Goal: Task Accomplishment & Management: Manage account settings

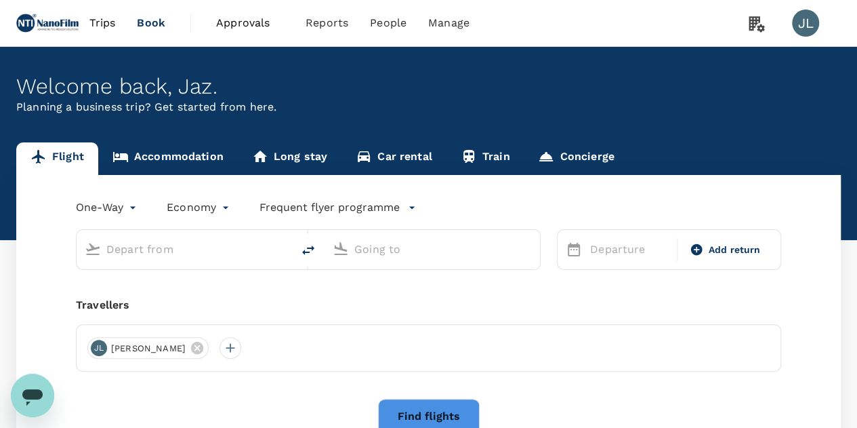
type input "roundtrip"
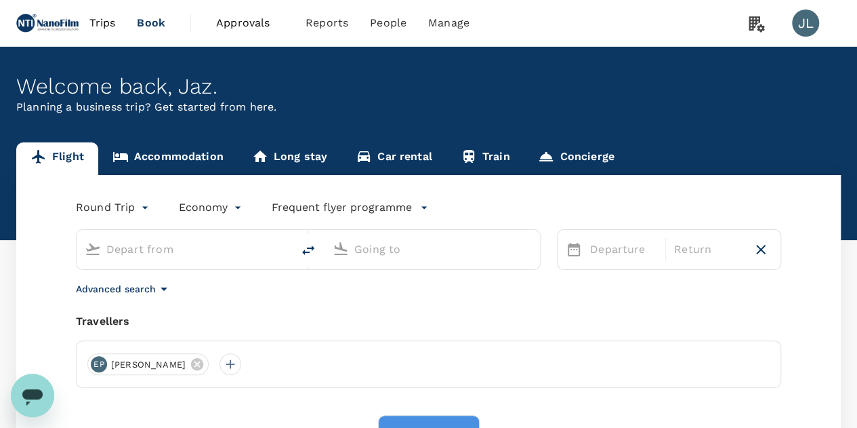
type input "Singapore Changi (SIN)"
type input "San Francisco Intl (SFO)"
click at [239, 28] on span "Approvals" at bounding box center [250, 23] width 68 height 16
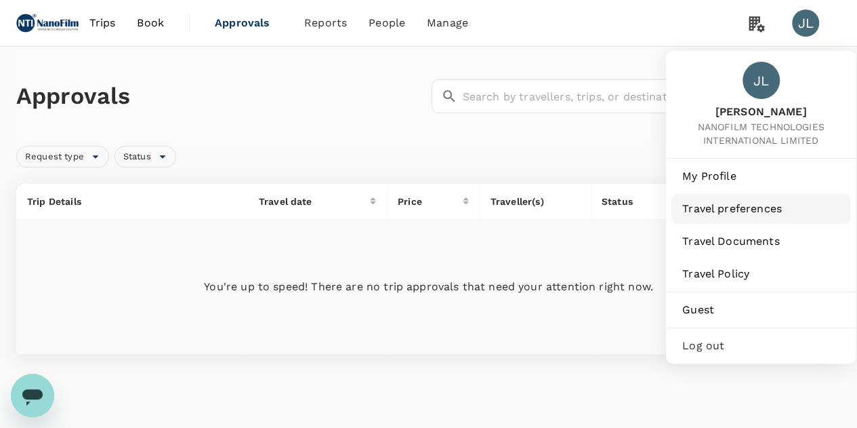
click at [740, 216] on link "Travel preferences" at bounding box center [761, 209] width 179 height 30
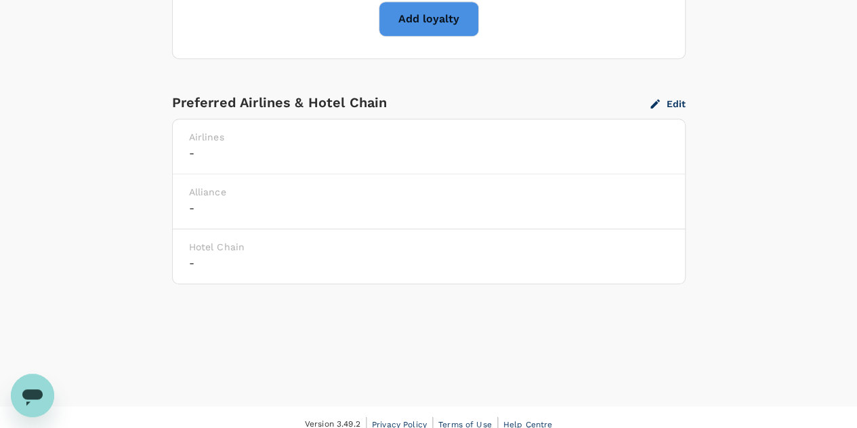
scroll to position [136, 0]
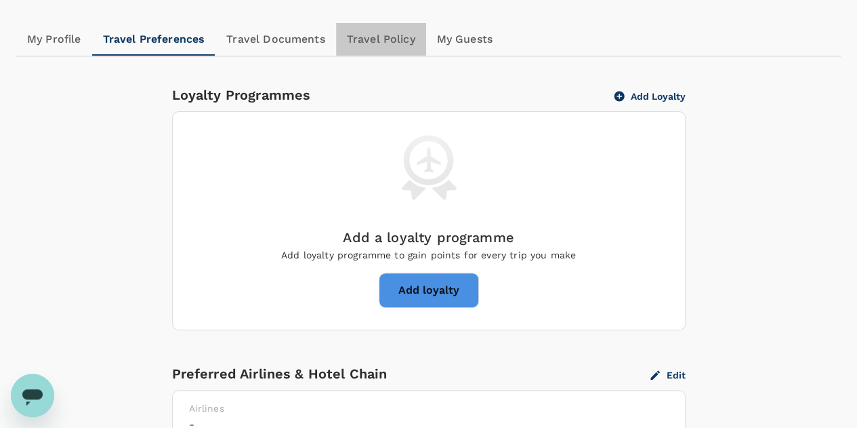
click at [371, 39] on link "Travel Policy" at bounding box center [381, 39] width 90 height 33
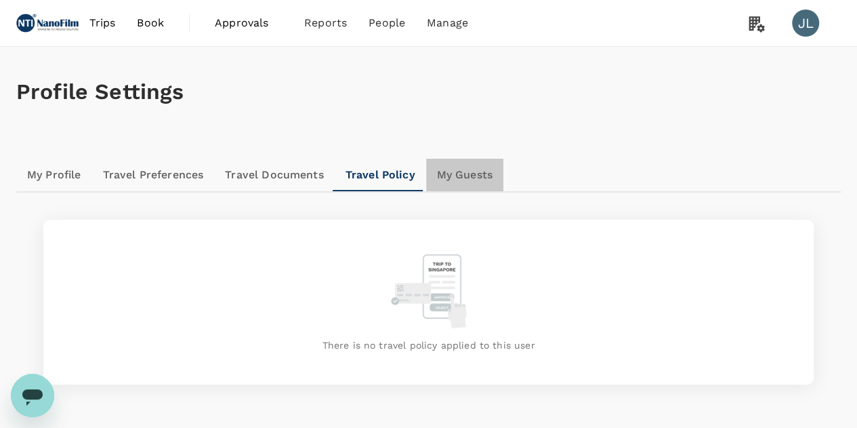
click at [468, 180] on link "My Guests" at bounding box center [464, 175] width 77 height 33
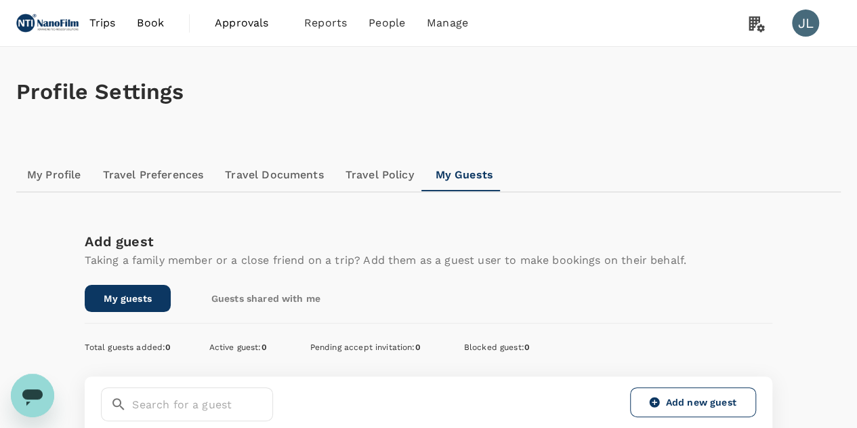
click at [385, 177] on link "Travel Policy" at bounding box center [380, 175] width 90 height 33
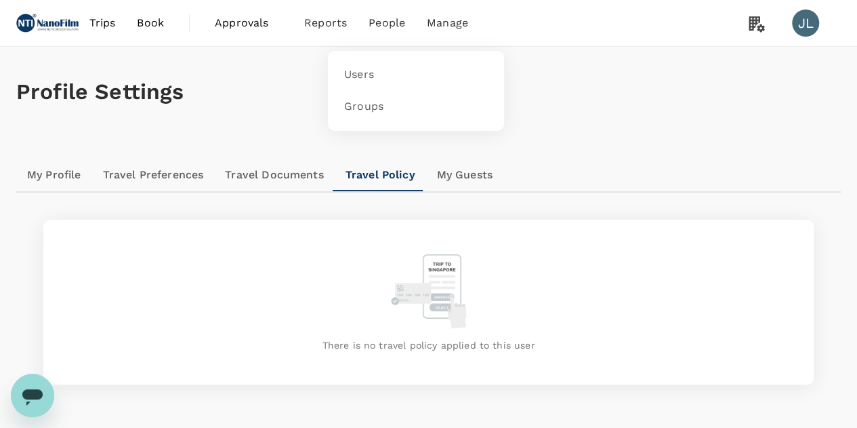
click at [386, 26] on span "People" at bounding box center [387, 23] width 37 height 16
click at [358, 106] on span "Groups" at bounding box center [363, 107] width 39 height 16
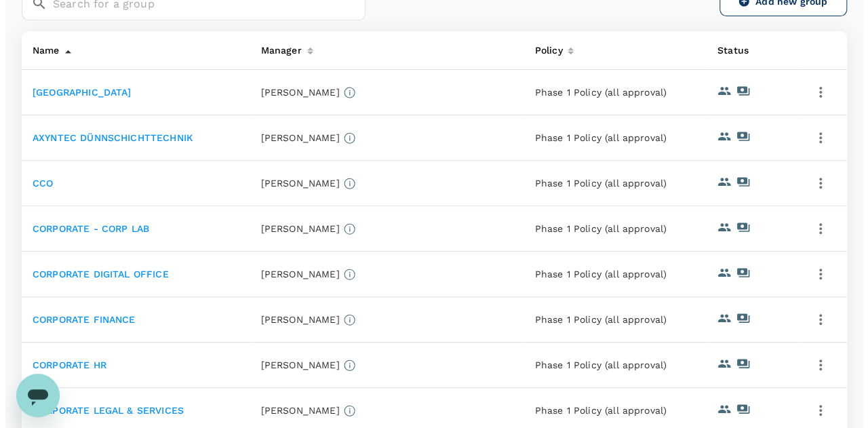
scroll to position [203, 0]
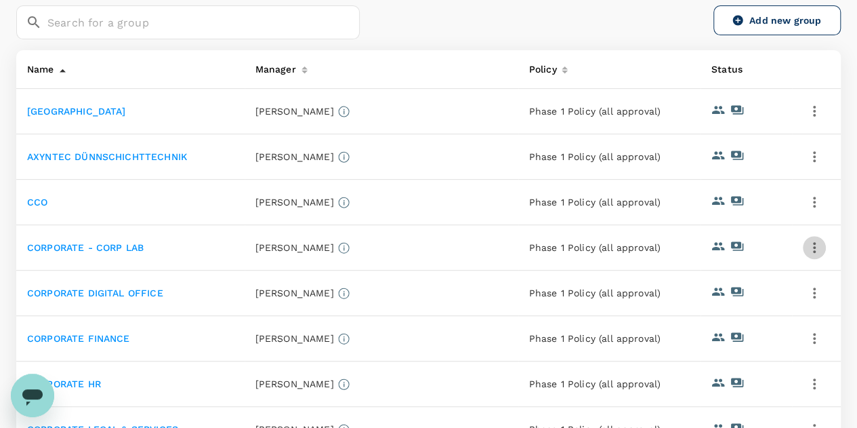
click at [814, 247] on icon "button" at bounding box center [814, 247] width 3 height 11
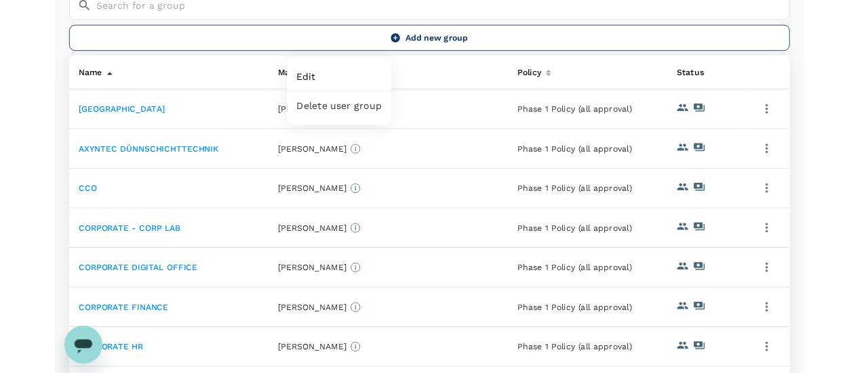
scroll to position [157, 0]
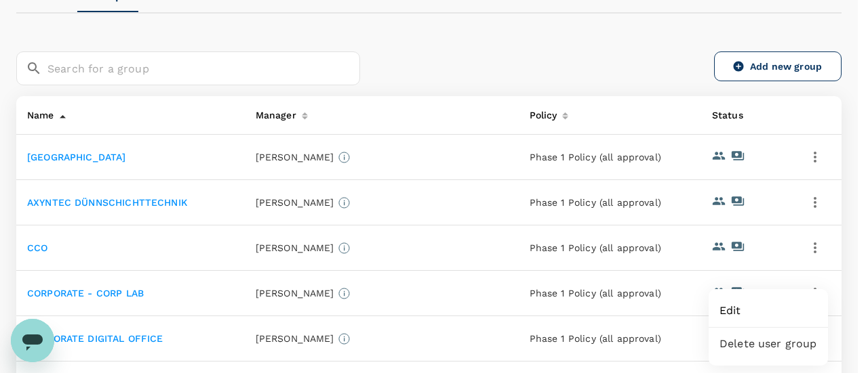
click at [811, 157] on div at bounding box center [434, 186] width 868 height 373
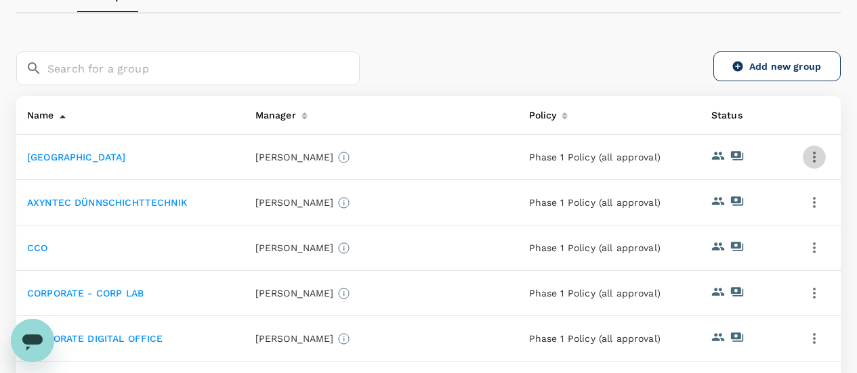
click at [813, 158] on icon "button" at bounding box center [815, 157] width 16 height 16
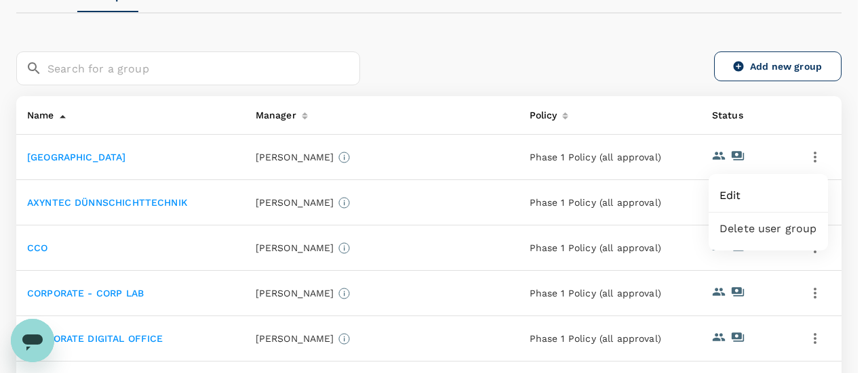
click at [777, 194] on span "Edit" at bounding box center [768, 196] width 98 height 16
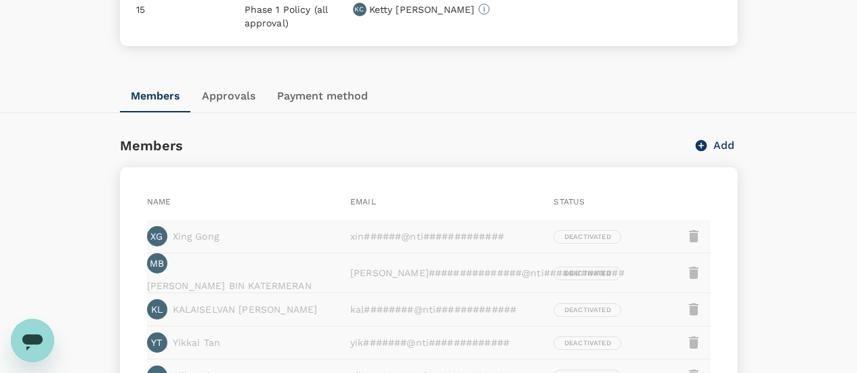
scroll to position [171, 0]
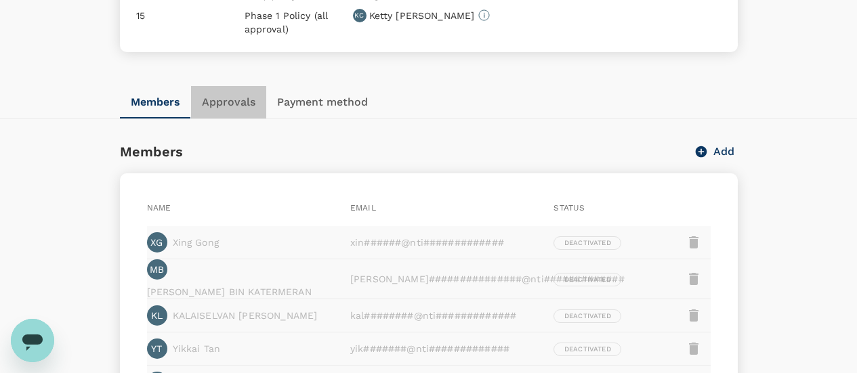
click at [231, 100] on button "Approvals" at bounding box center [228, 102] width 75 height 33
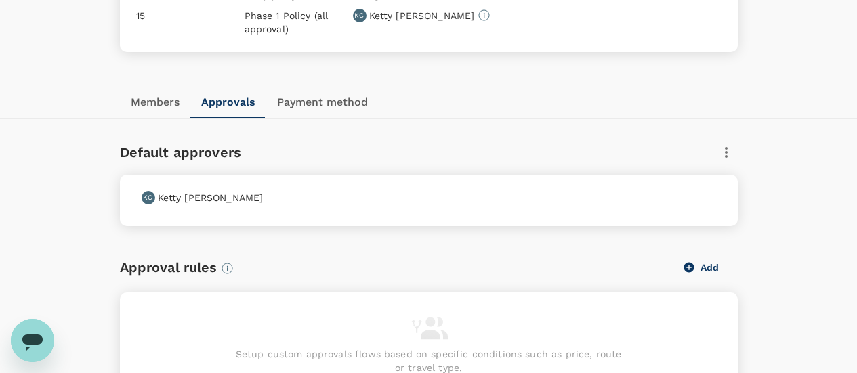
click at [725, 147] on icon "button" at bounding box center [726, 152] width 16 height 16
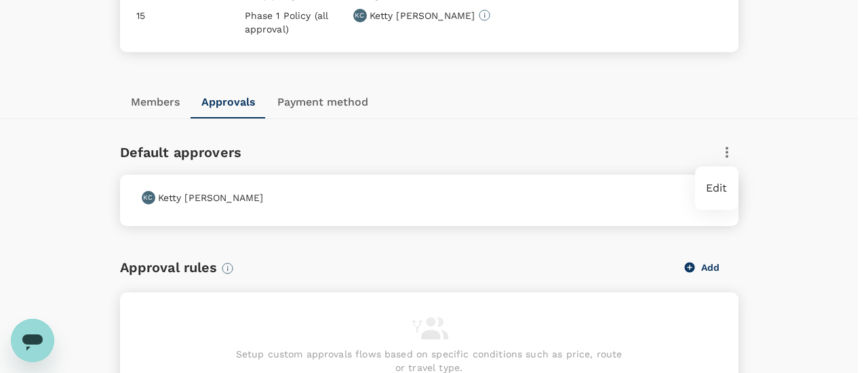
click at [800, 201] on div at bounding box center [434, 186] width 868 height 373
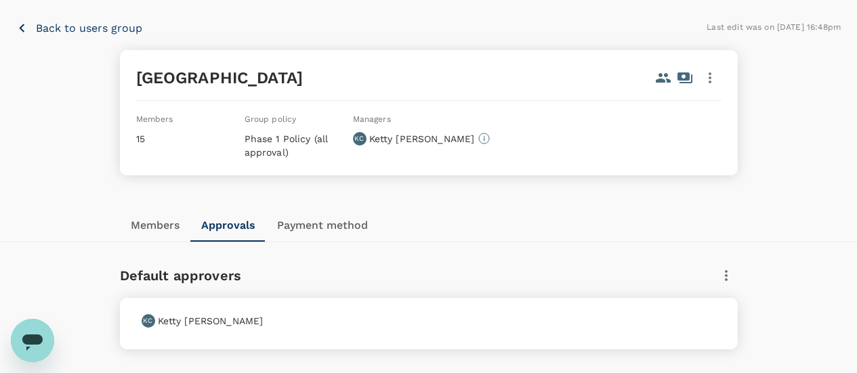
scroll to position [47, 0]
click at [163, 224] on button "Members" at bounding box center [155, 225] width 70 height 33
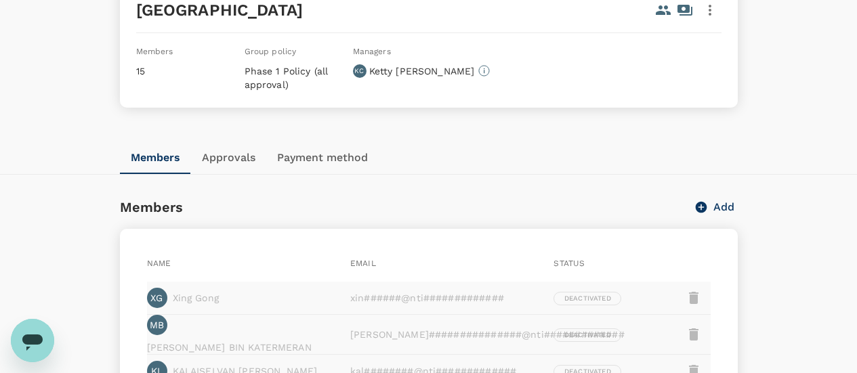
scroll to position [0, 0]
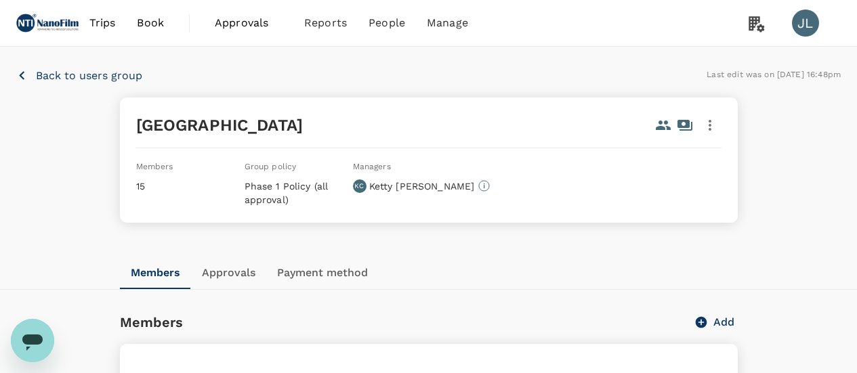
click at [113, 84] on div "Back to users group Last edit was on [DATE] 16:48pm ADVANCED TECHNOLOGY RESEARC…" at bounding box center [428, 152] width 857 height 210
click at [113, 80] on p "Back to users group" at bounding box center [89, 76] width 106 height 16
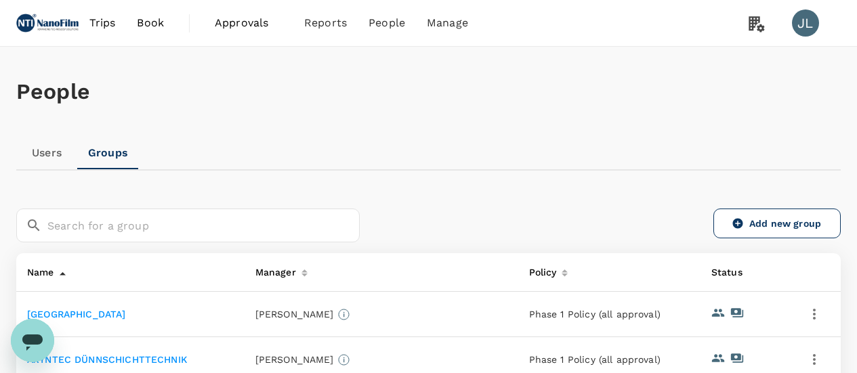
click at [103, 24] on span "Trips" at bounding box center [102, 23] width 26 height 16
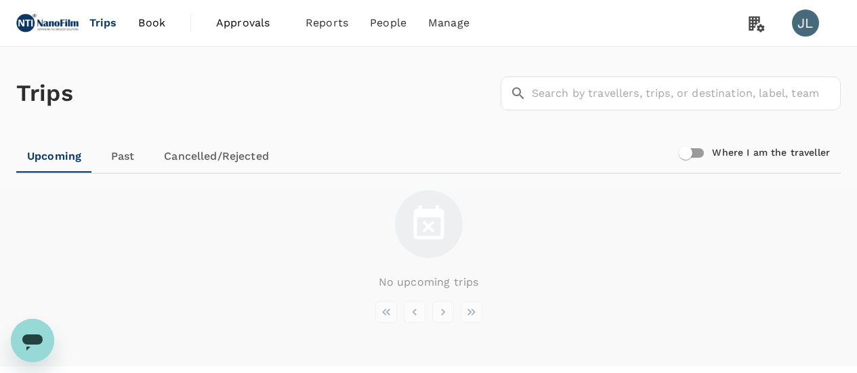
click at [124, 153] on link "Past" at bounding box center [122, 156] width 61 height 33
click at [207, 146] on link "Cancelled/Rejected" at bounding box center [216, 156] width 127 height 33
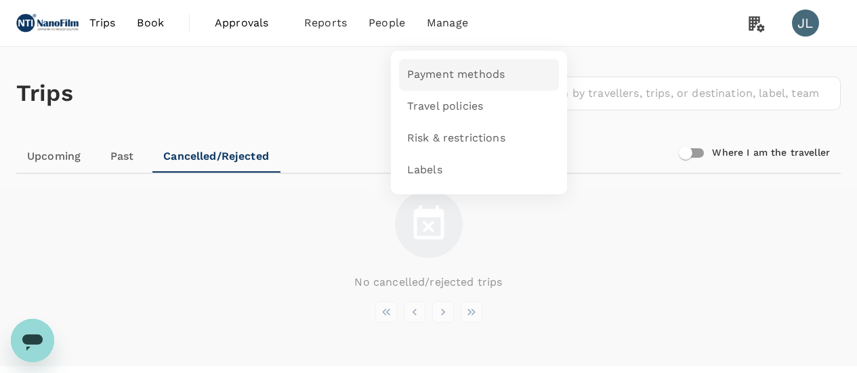
click at [462, 75] on span "Payment methods" at bounding box center [456, 75] width 98 height 16
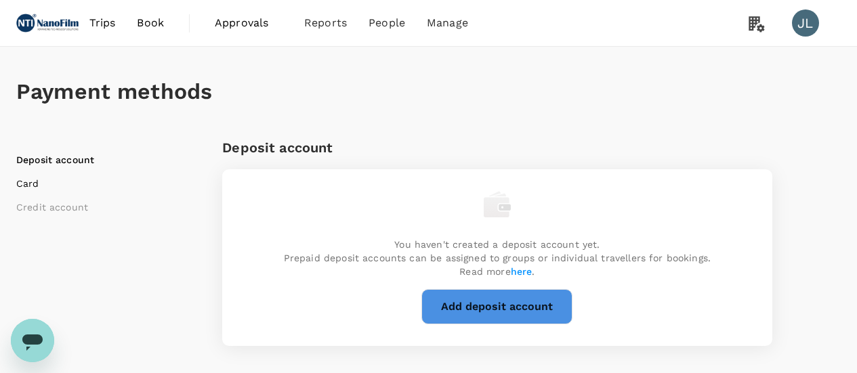
click at [35, 178] on li "Card" at bounding box center [100, 184] width 169 height 14
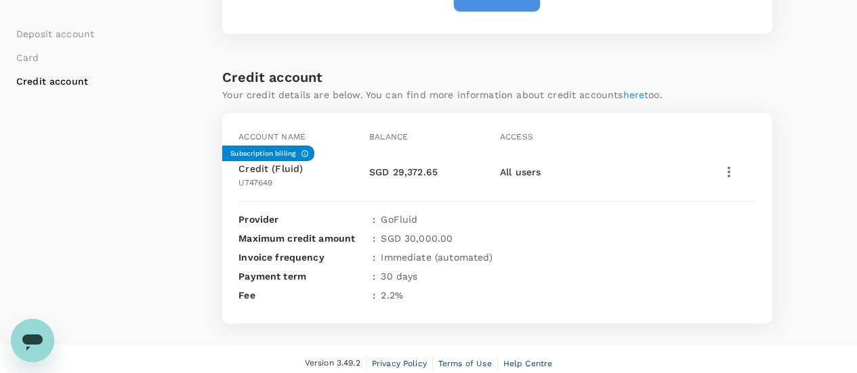
scroll to position [581, 0]
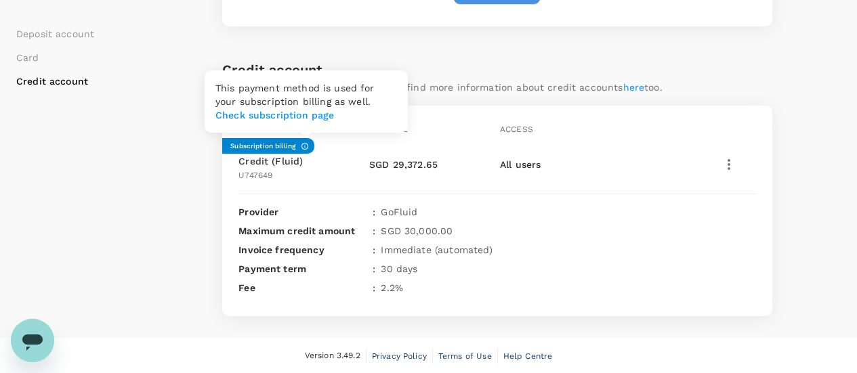
click at [304, 145] on icon at bounding box center [305, 146] width 8 height 8
click at [334, 110] on link "Check subscription page" at bounding box center [275, 115] width 119 height 11
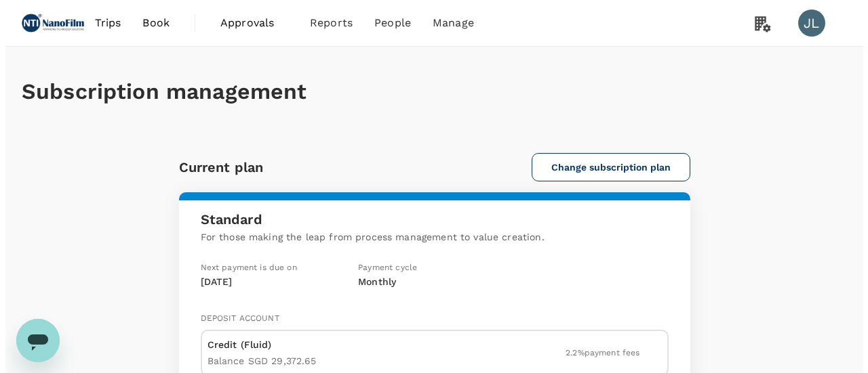
scroll to position [100, 0]
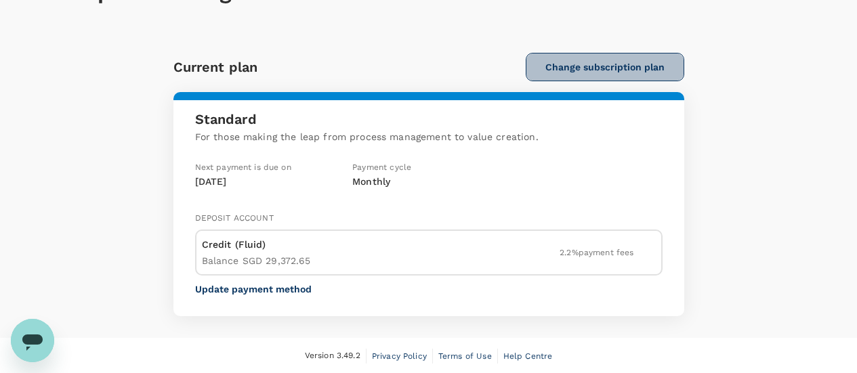
click at [556, 65] on button "Change subscription plan" at bounding box center [605, 67] width 159 height 28
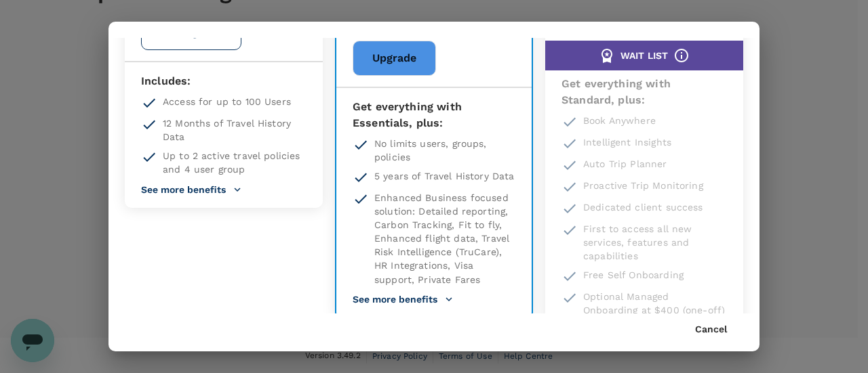
scroll to position [241, 0]
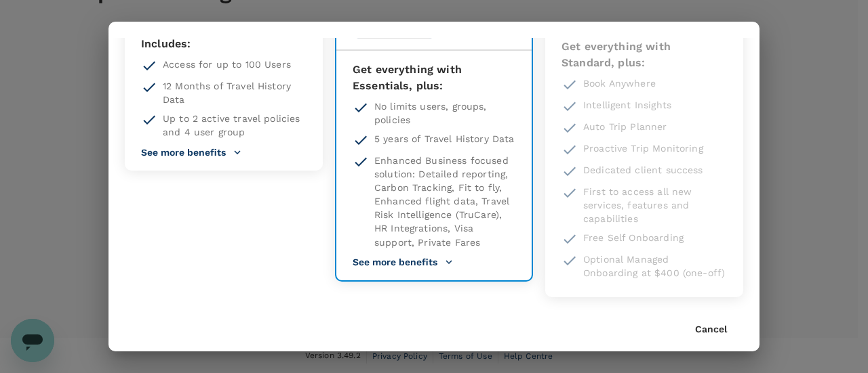
click at [432, 268] on button "See more benefits" at bounding box center [402, 262] width 101 height 12
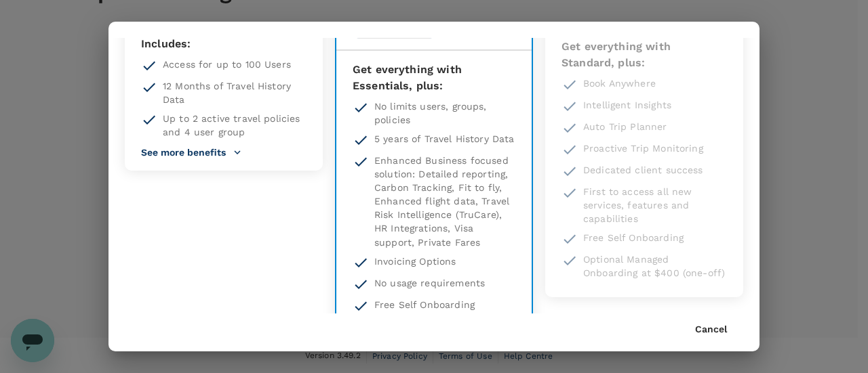
scroll to position [376, 0]
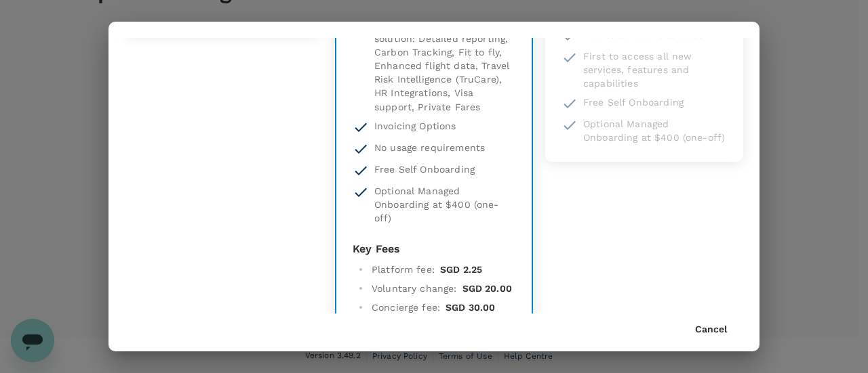
click at [374, 176] on p "Free Self Onboarding" at bounding box center [424, 170] width 100 height 14
drag, startPoint x: 371, startPoint y: 176, endPoint x: 450, endPoint y: 183, distance: 78.9
click at [450, 176] on p "Free Self Onboarding" at bounding box center [424, 170] width 100 height 14
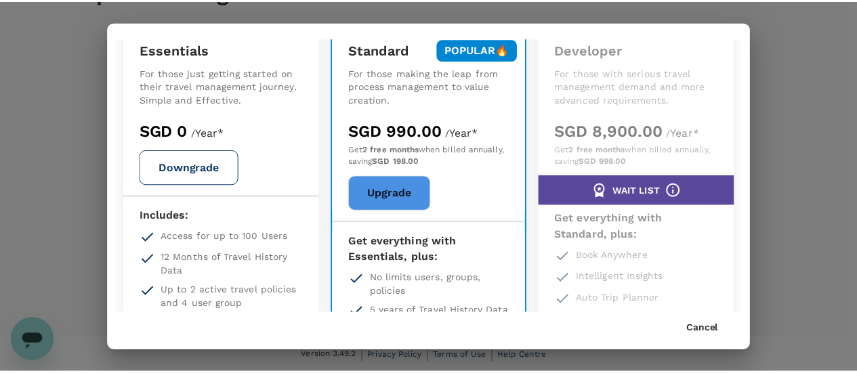
scroll to position [0, 0]
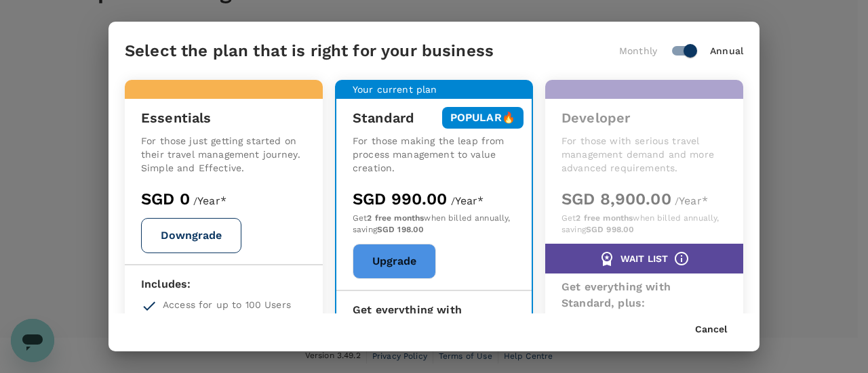
click at [775, 81] on div "Select the plan that is right for your business Monthly Annual Essentials For t…" at bounding box center [434, 186] width 868 height 373
click at [708, 333] on button "Cancel" at bounding box center [711, 330] width 32 height 11
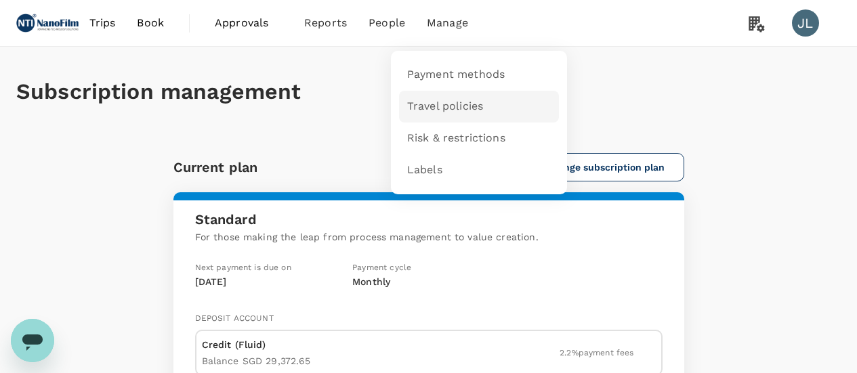
click at [456, 98] on link "Travel policies" at bounding box center [479, 107] width 160 height 32
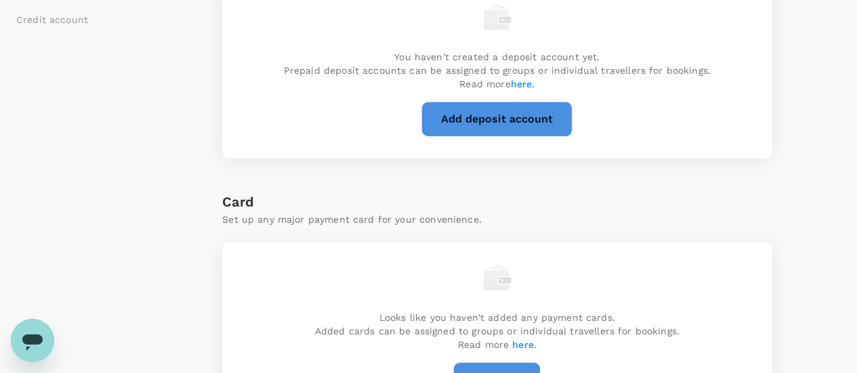
scroll to position [136, 0]
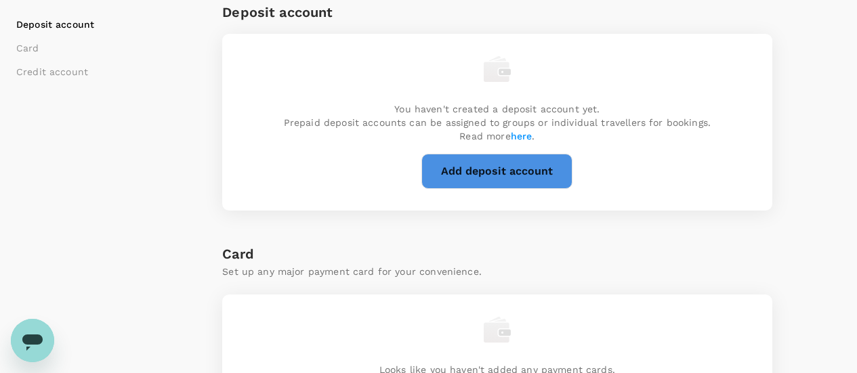
click at [517, 133] on span "here" at bounding box center [522, 136] width 22 height 11
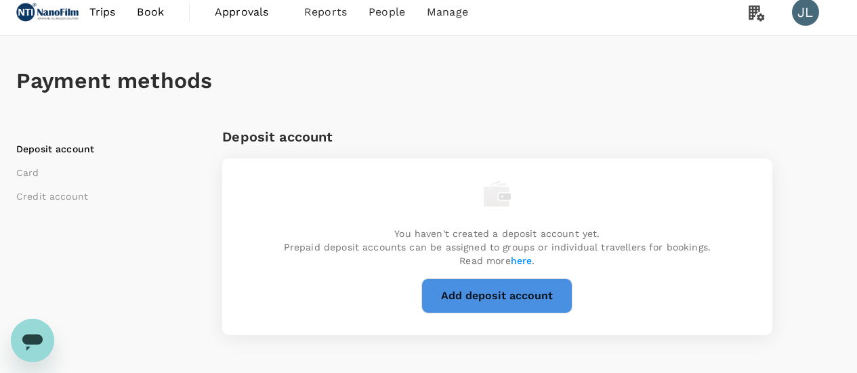
scroll to position [0, 0]
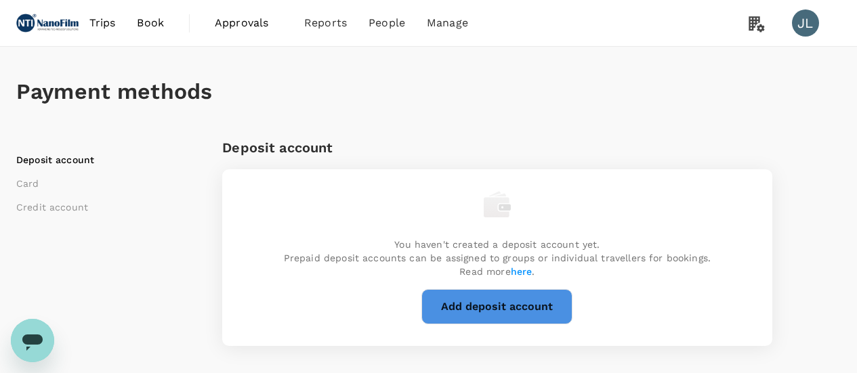
click at [68, 12] on img at bounding box center [47, 23] width 62 height 30
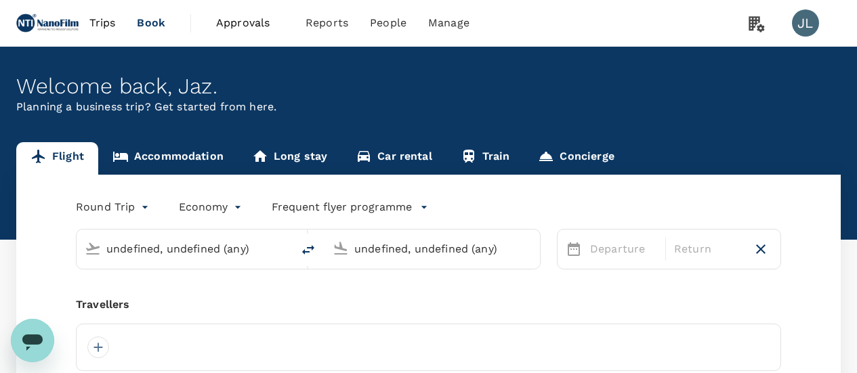
type input "Singapore Changi (SIN)"
type input "San Francisco Intl (SFO)"
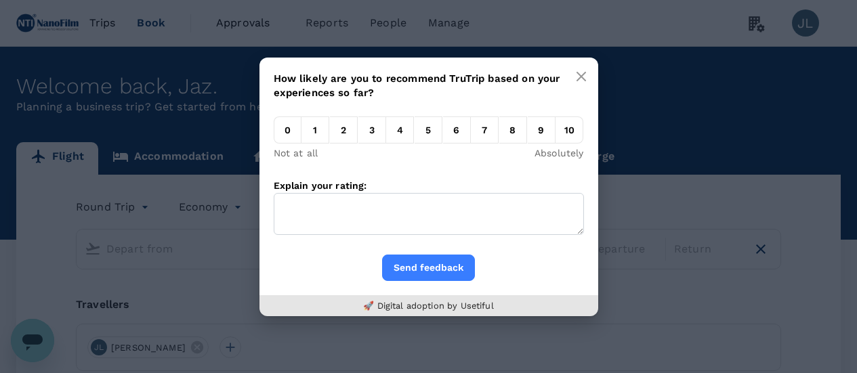
type input "Singapore Changi (SIN)"
type input "San Francisco Intl (SFO)"
click at [580, 83] on button "button" at bounding box center [581, 76] width 27 height 27
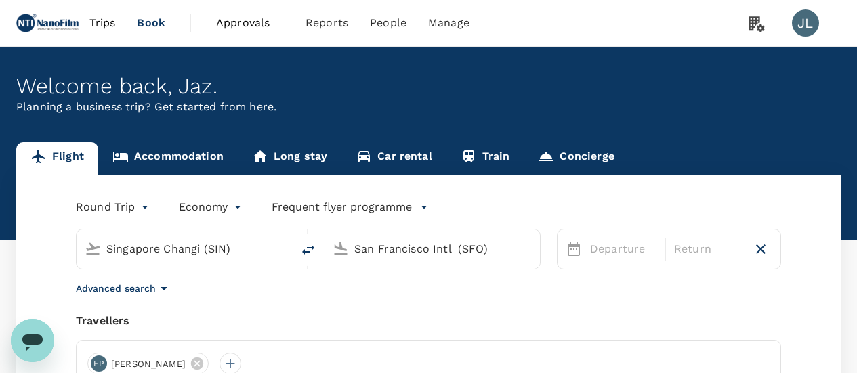
click at [142, 98] on div "Welcome back , Jaz ." at bounding box center [428, 86] width 825 height 25
